Goal: Feedback & Contribution: Leave review/rating

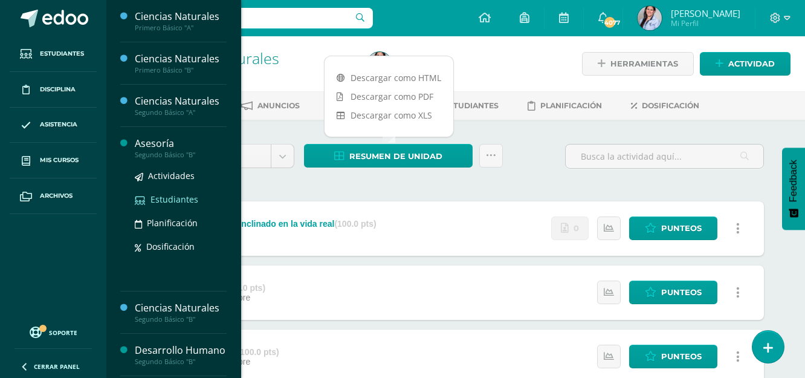
click at [177, 196] on span "Estudiantes" at bounding box center [175, 198] width 48 height 11
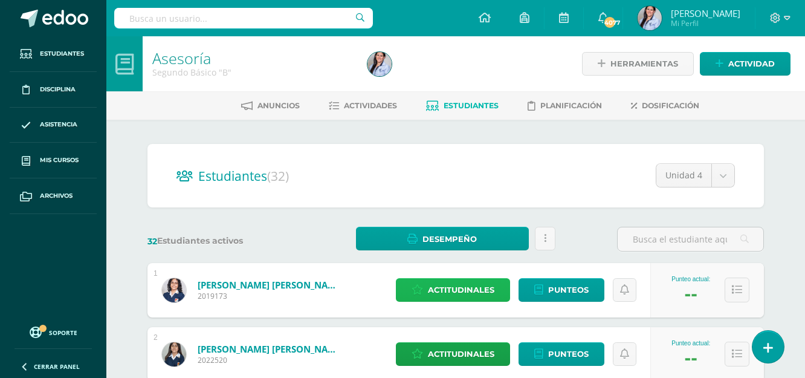
click at [477, 291] on span "Actitudinales" at bounding box center [461, 290] width 66 height 22
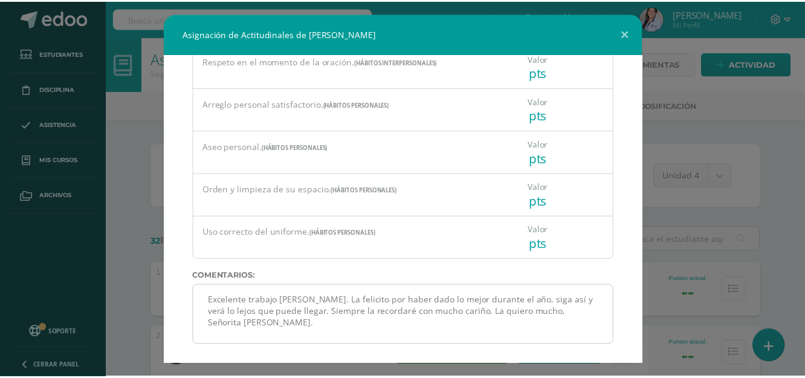
scroll to position [269, 0]
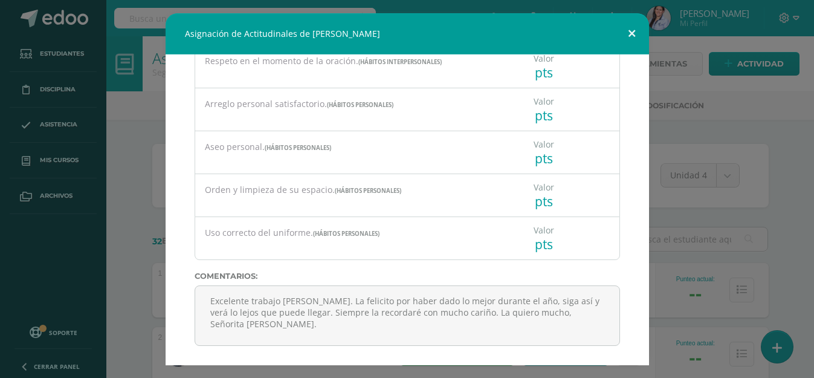
click at [632, 39] on button at bounding box center [632, 33] width 34 height 41
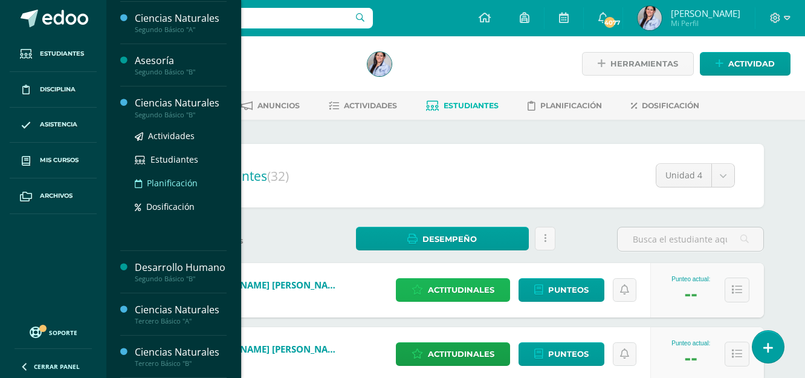
scroll to position [97, 0]
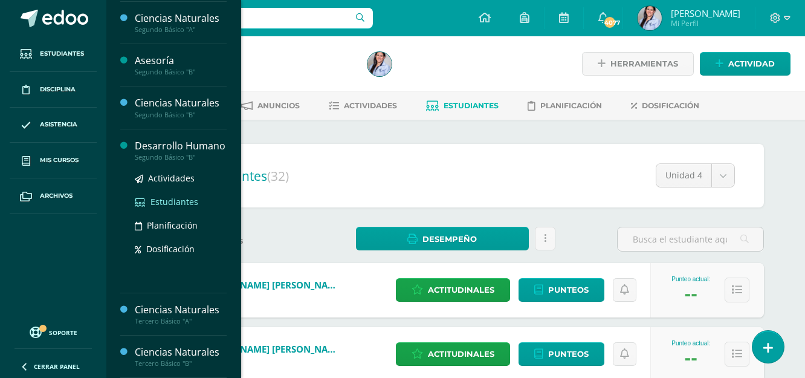
click at [155, 201] on span "Estudiantes" at bounding box center [175, 201] width 48 height 11
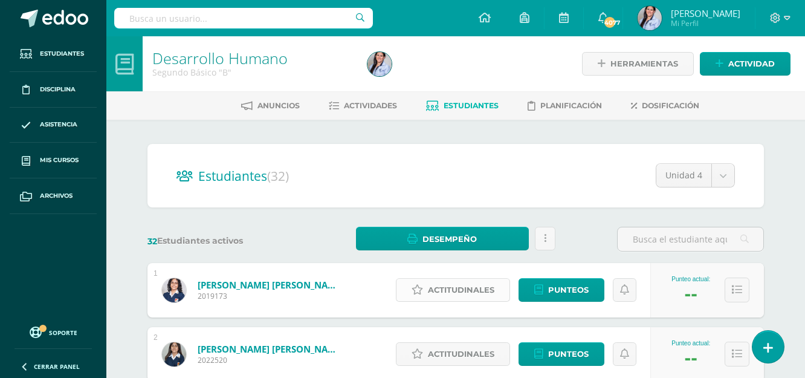
click at [493, 290] on span "Actitudinales" at bounding box center [461, 290] width 66 height 22
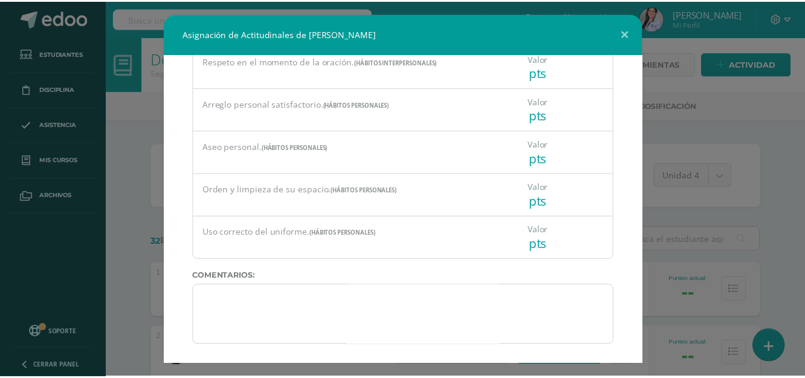
scroll to position [235, 0]
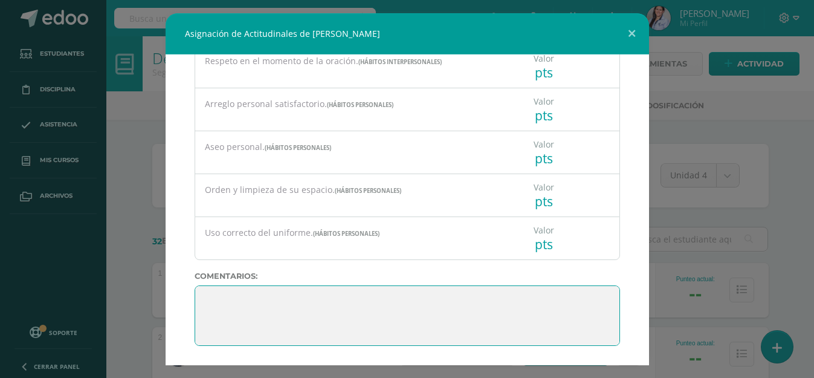
click at [450, 302] on textarea at bounding box center [408, 315] width 426 height 60
type textarea "S"
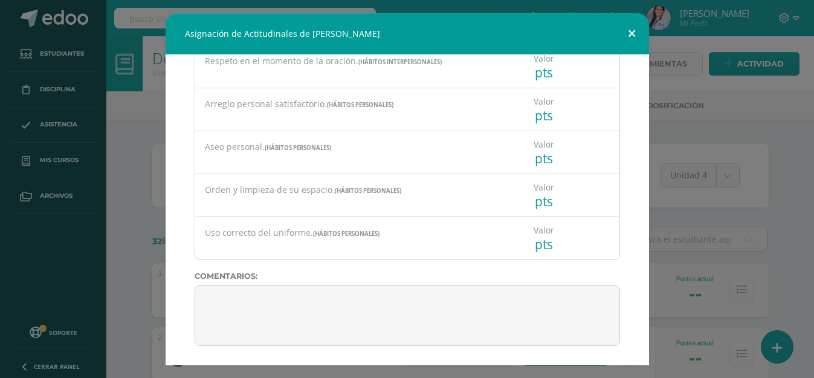
click at [637, 28] on button at bounding box center [632, 33] width 34 height 41
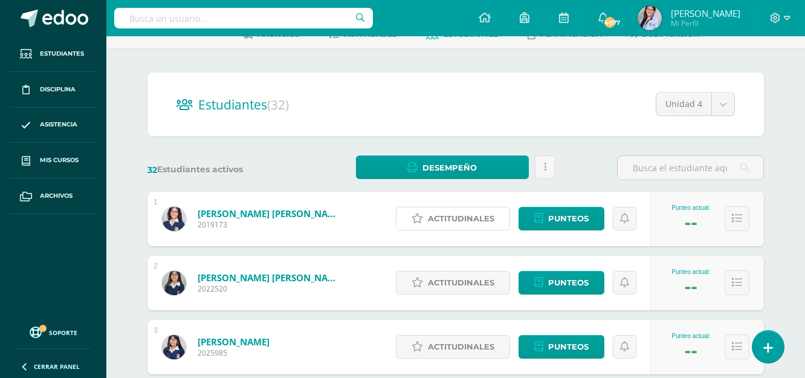
scroll to position [60, 0]
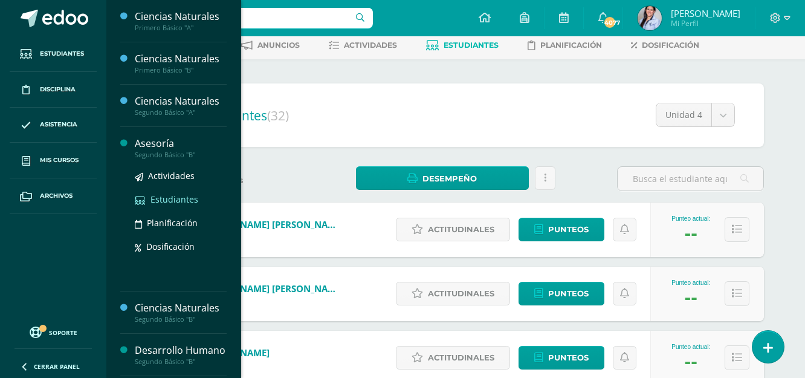
click at [166, 201] on span "Estudiantes" at bounding box center [175, 198] width 48 height 11
